Goal: Check status: Check status

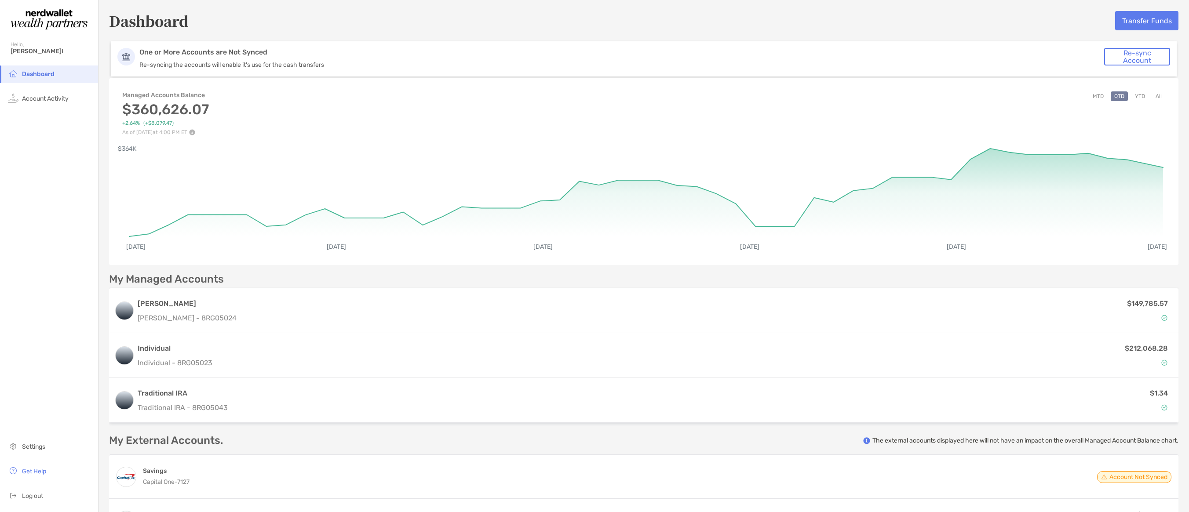
click at [1163, 96] on button "All" at bounding box center [1158, 96] width 13 height 10
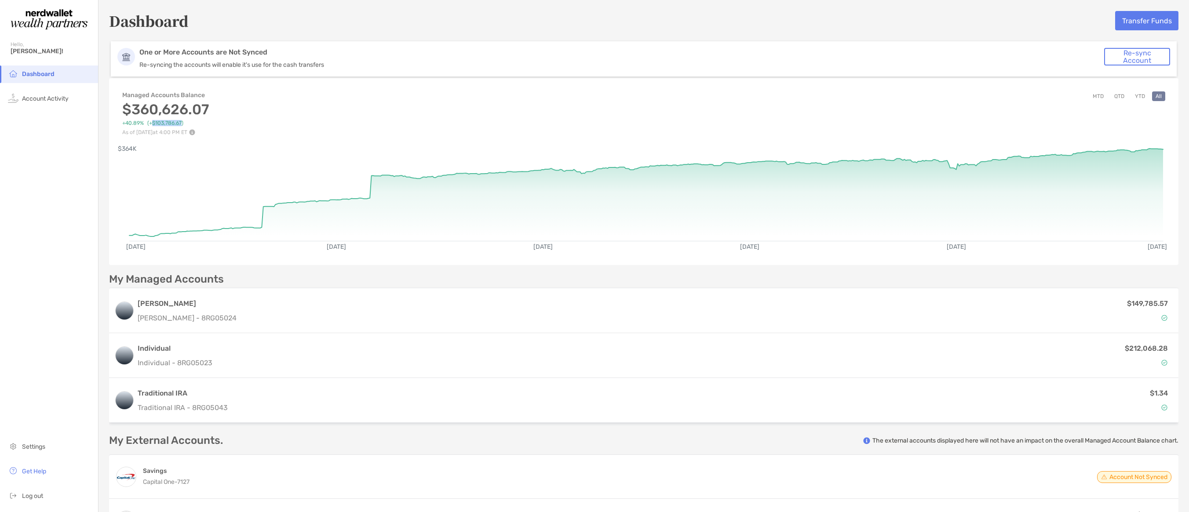
drag, startPoint x: 182, startPoint y: 124, endPoint x: 151, endPoint y: 124, distance: 30.3
click at [151, 124] on span "( +$103,786.67 )" at bounding box center [165, 123] width 36 height 7
drag, startPoint x: 124, startPoint y: 123, endPoint x: 145, endPoint y: 123, distance: 20.7
click at [145, 123] on div "+40.89% ( +$103,786.67 )" at bounding box center [164, 123] width 84 height 7
click at [104, 139] on div "Dashboard Transfer Funds One or More Accounts are Not Synced Re-syncing the acc…" at bounding box center [643, 277] width 1091 height 554
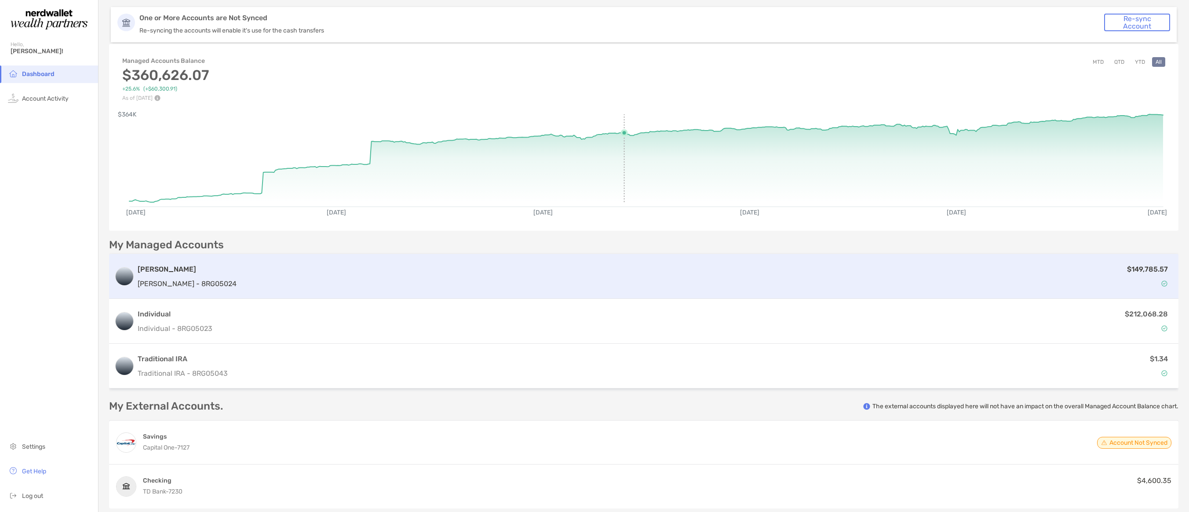
scroll to position [29, 0]
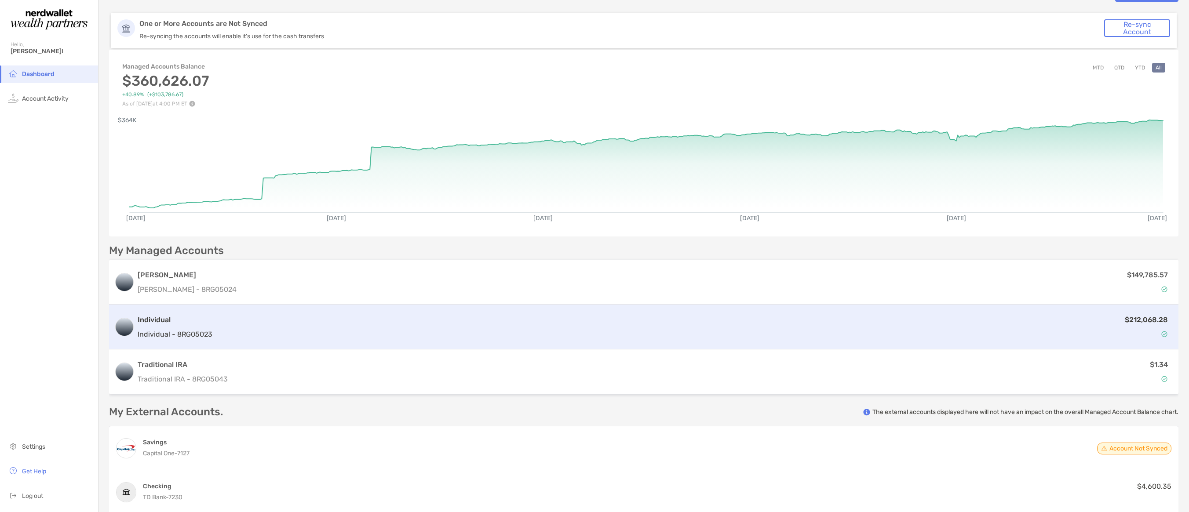
click at [668, 316] on div "$212,068.28" at bounding box center [694, 327] width 957 height 26
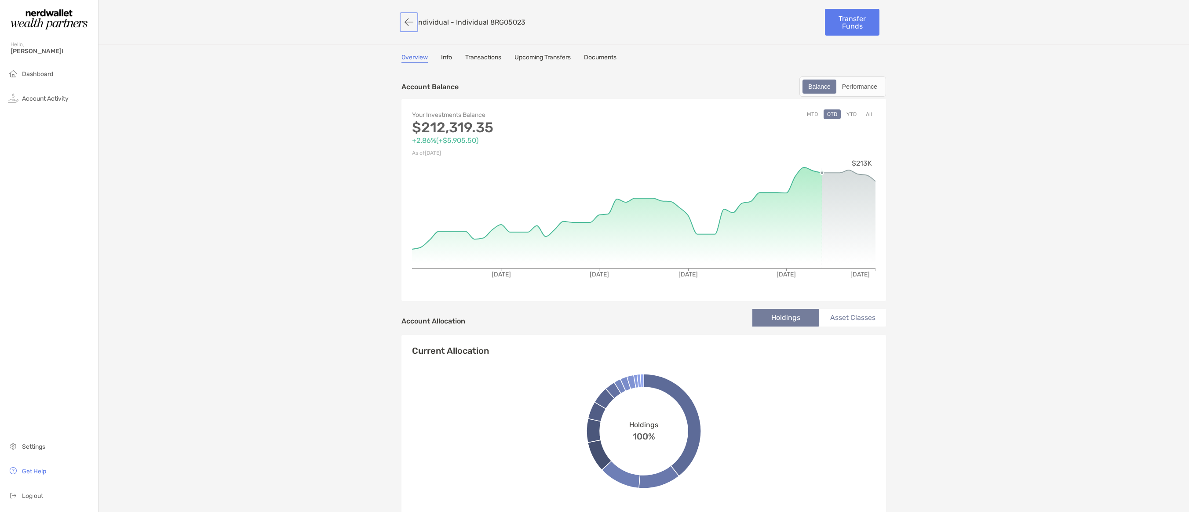
click at [408, 24] on button "button" at bounding box center [408, 22] width 15 height 16
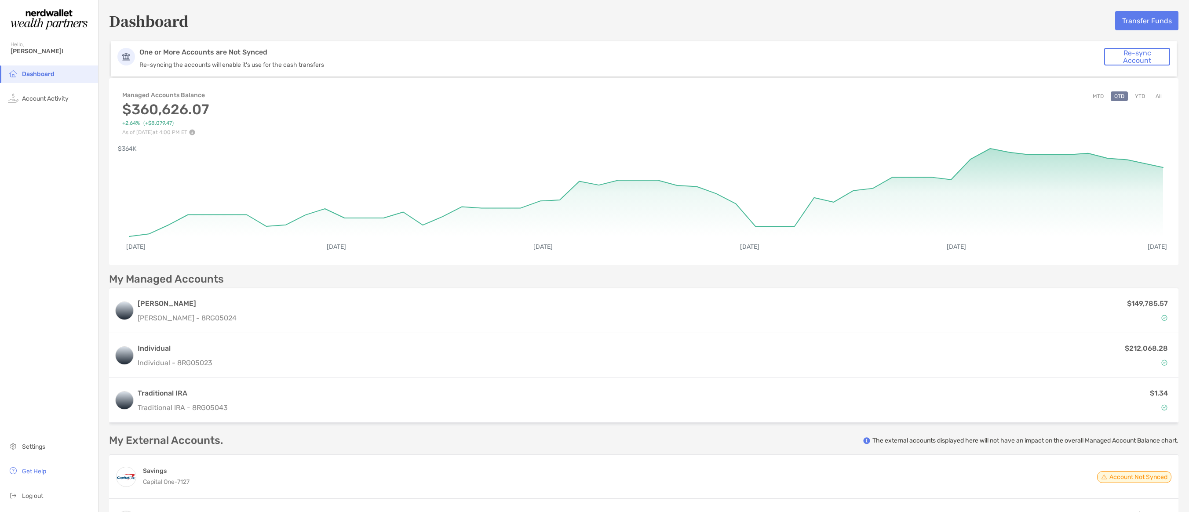
click at [1156, 93] on button "All" at bounding box center [1158, 96] width 13 height 10
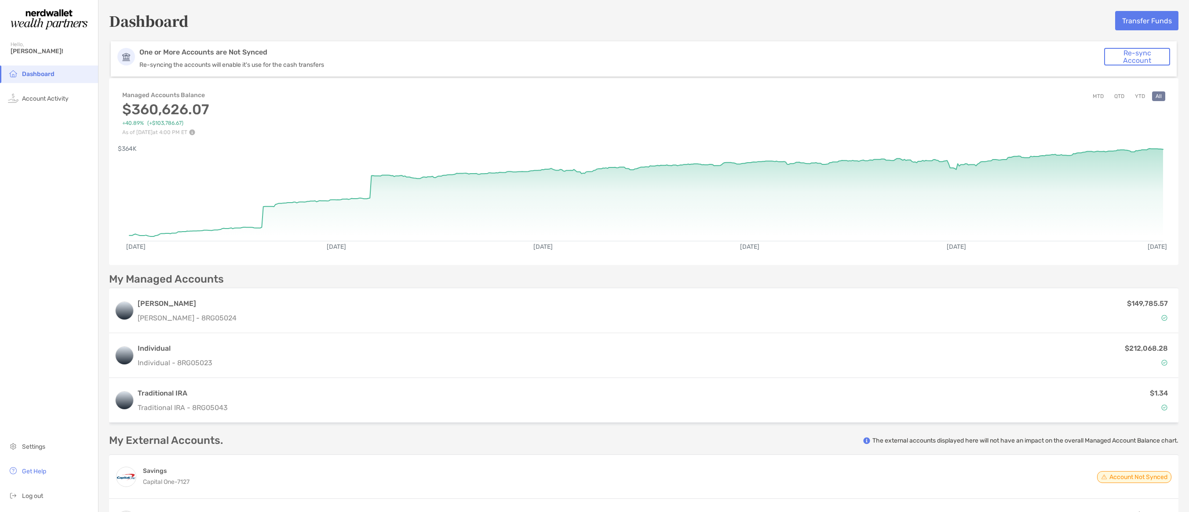
click at [1144, 94] on button "YTD" at bounding box center [1139, 96] width 17 height 10
